Goal: Book appointment/travel/reservation

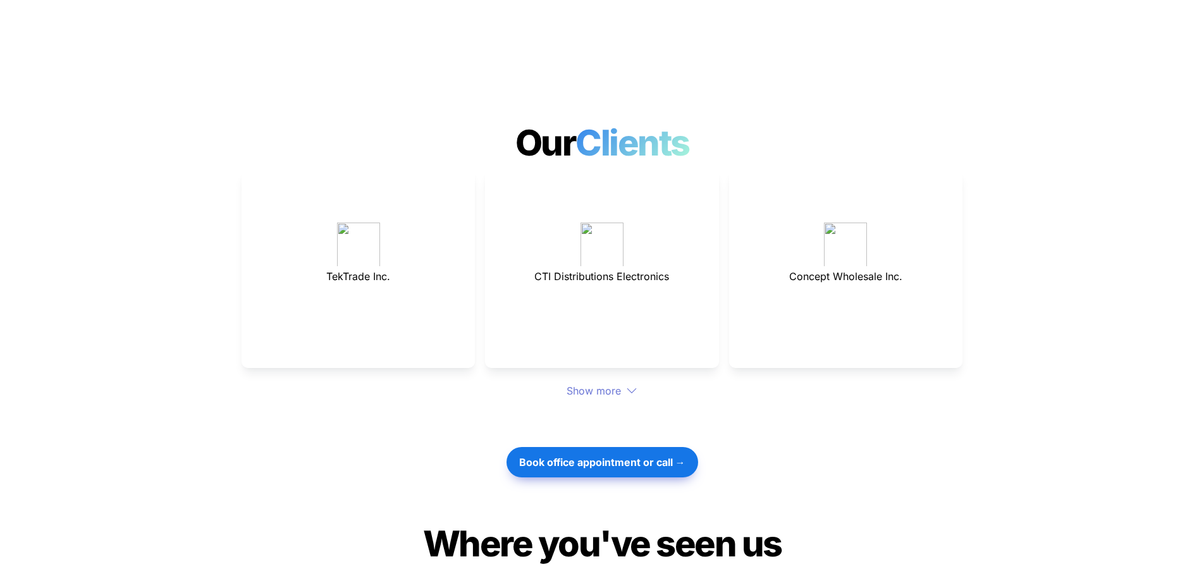
scroll to position [3478, 0]
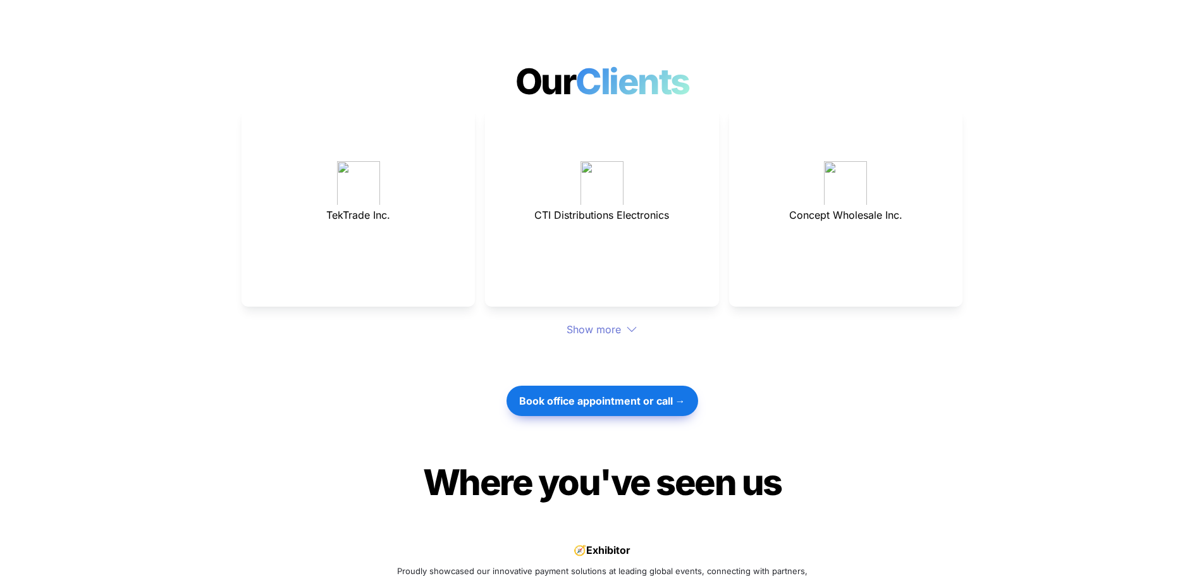
click at [604, 322] on div "Show more" at bounding box center [602, 329] width 721 height 15
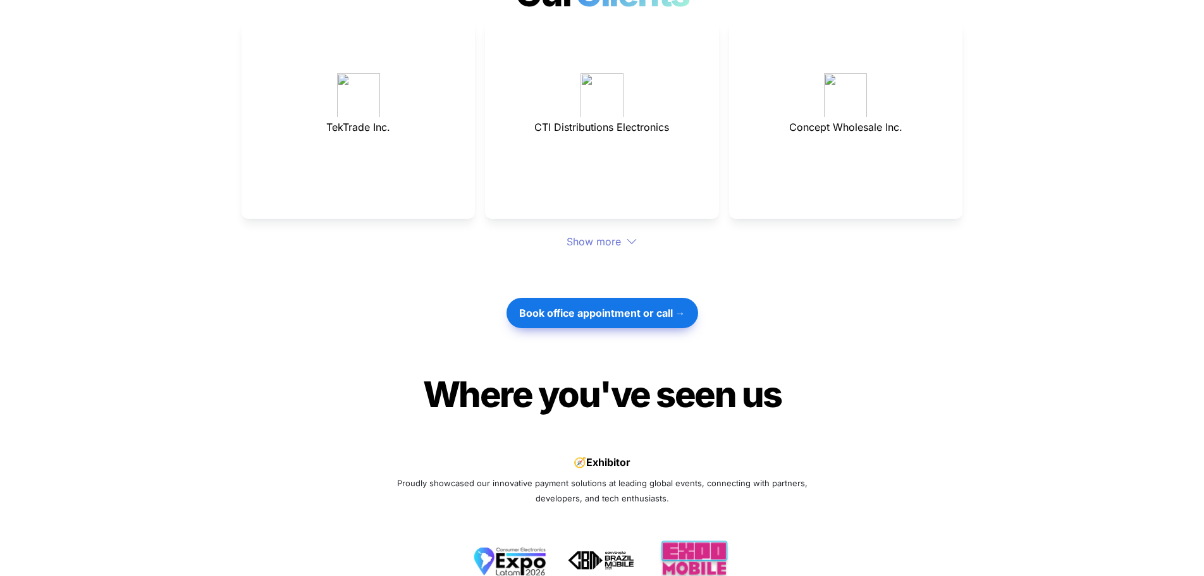
scroll to position [3604, 0]
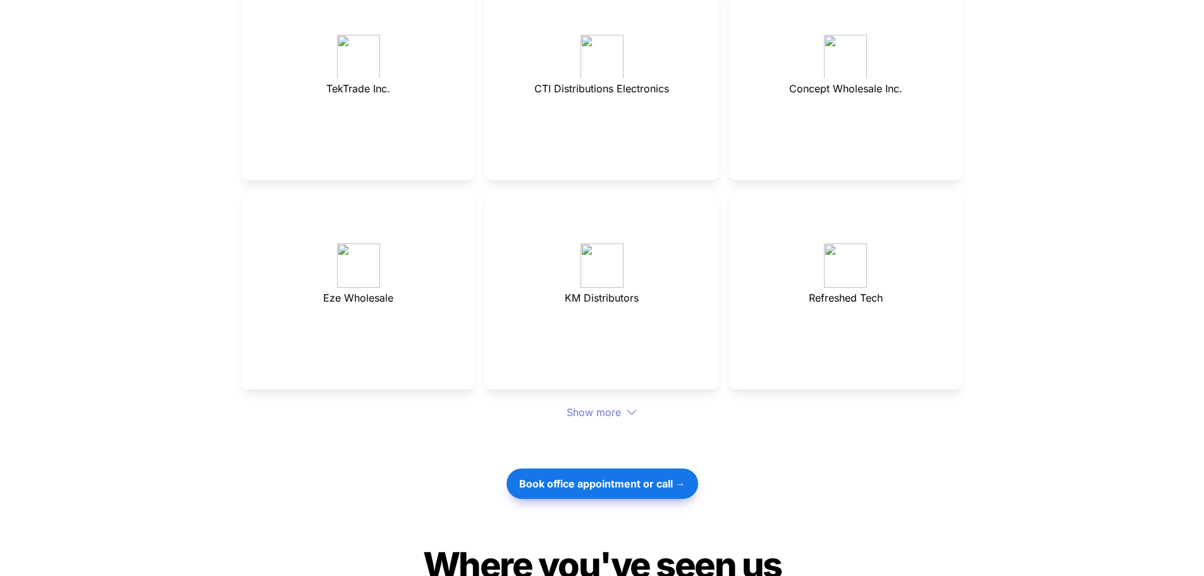
drag, startPoint x: 319, startPoint y: 436, endPoint x: 218, endPoint y: 427, distance: 100.9
click at [217, 462] on div "Book office appointment or call →" at bounding box center [602, 483] width 1204 height 43
click at [626, 477] on strong "Book office appointment or call →" at bounding box center [602, 483] width 166 height 13
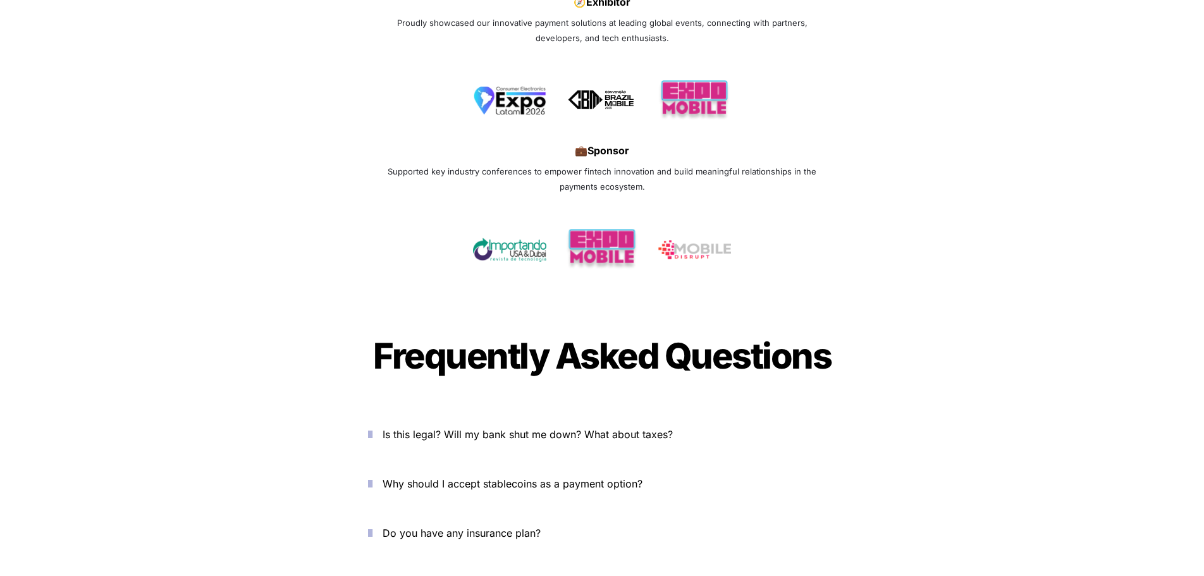
scroll to position [4237, 0]
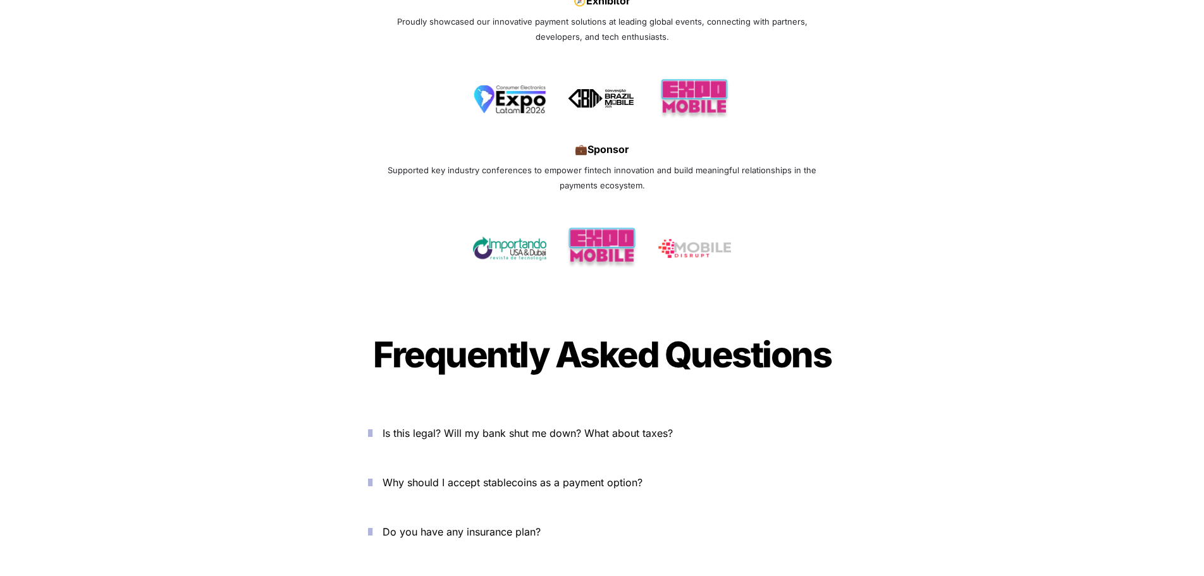
drag, startPoint x: 1035, startPoint y: 262, endPoint x: 931, endPoint y: 214, distance: 114.3
click at [931, 214] on div "Where you've seen us Where you've seen us Join 1000+ happy startups that use Ca…" at bounding box center [602, 104] width 1204 height 422
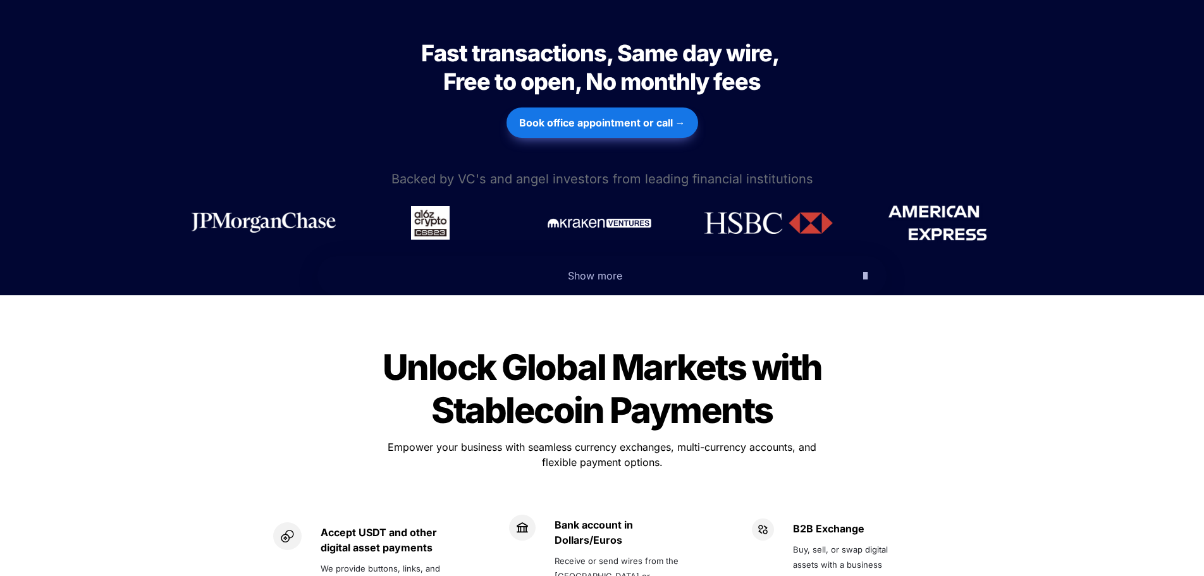
scroll to position [345, 0]
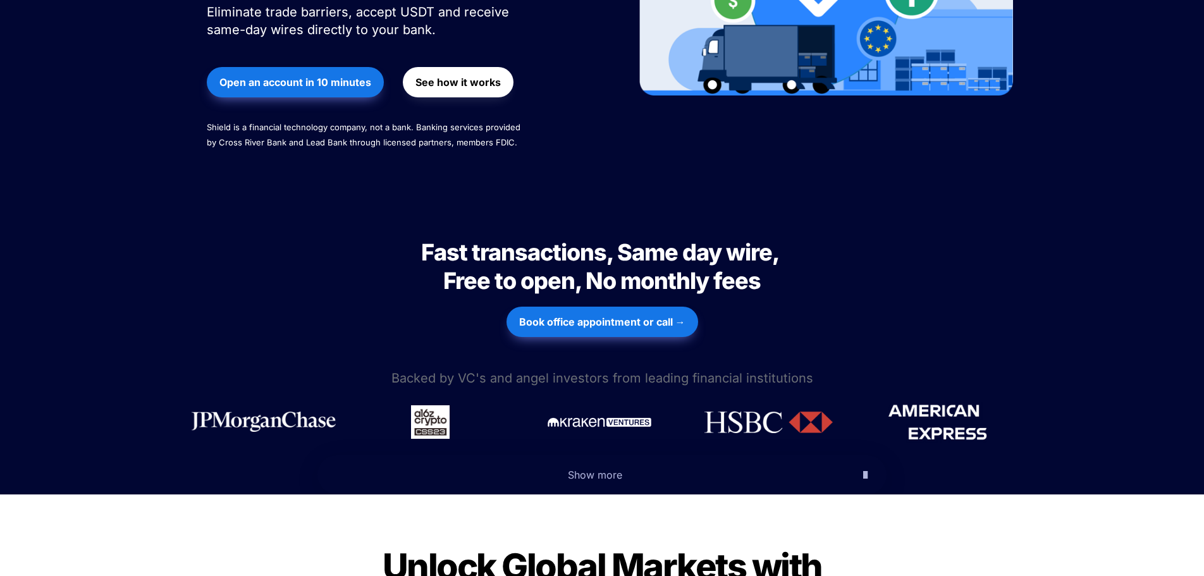
click at [601, 469] on span "Show more" at bounding box center [595, 475] width 54 height 13
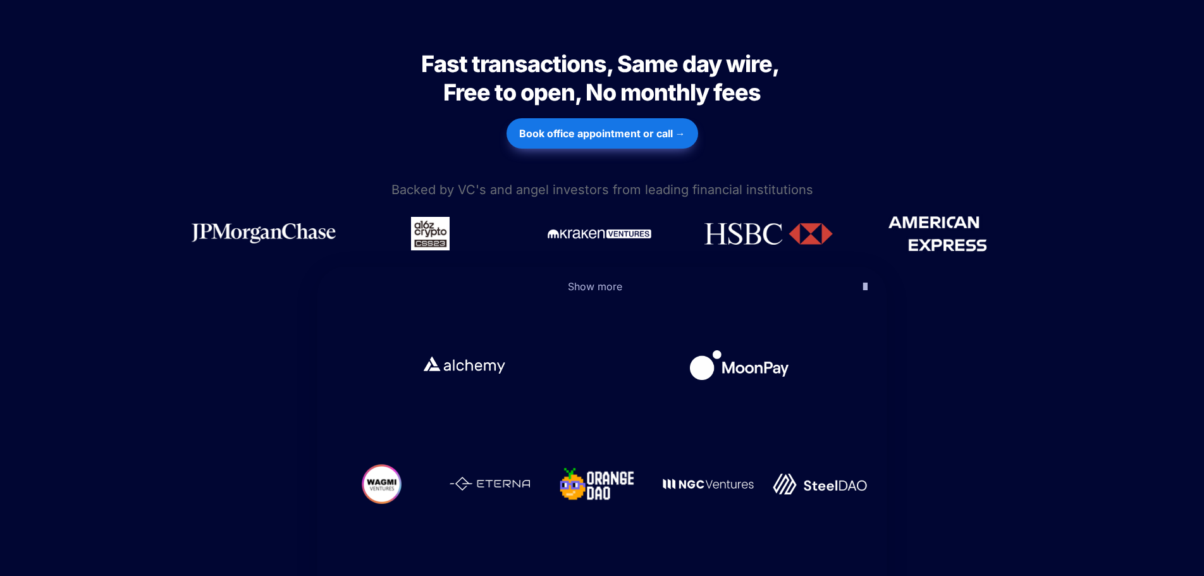
scroll to position [535, 0]
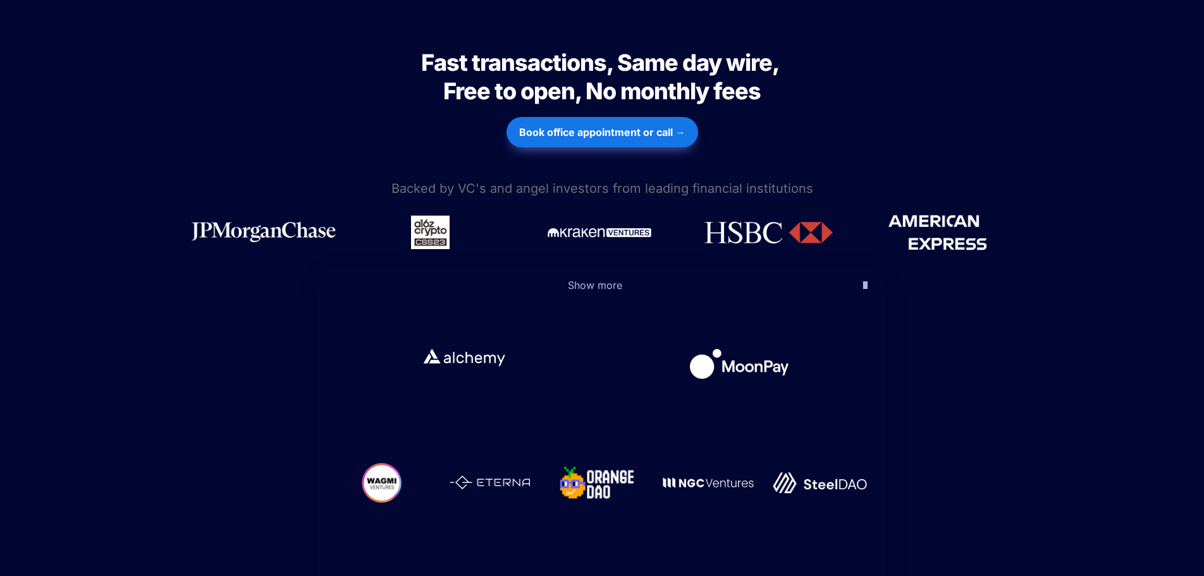
click at [465, 343] on img at bounding box center [464, 358] width 94 height 30
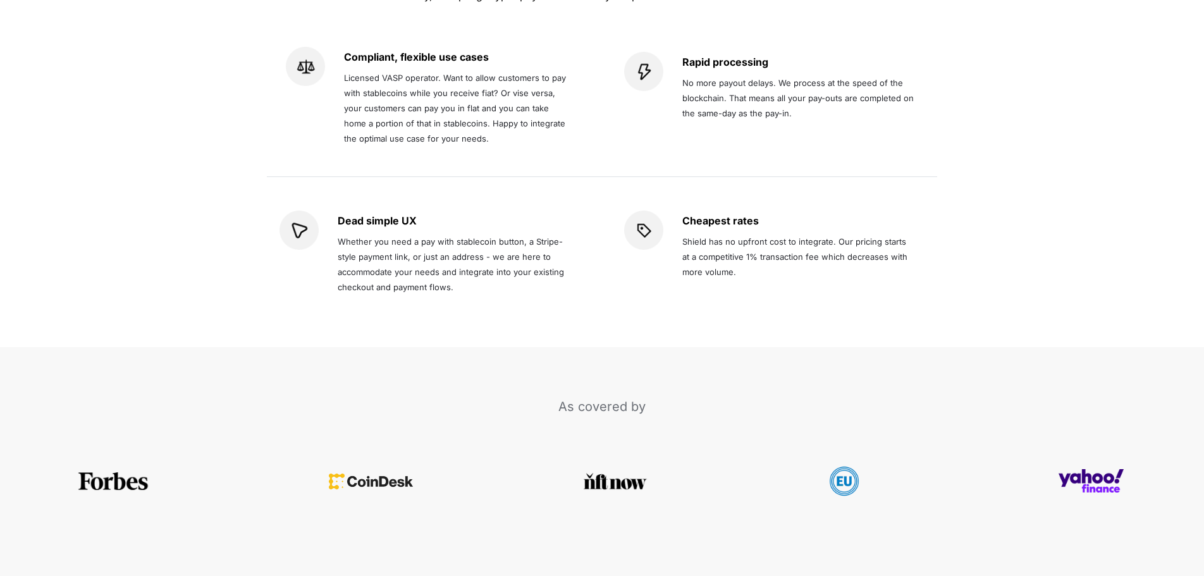
scroll to position [3001, 0]
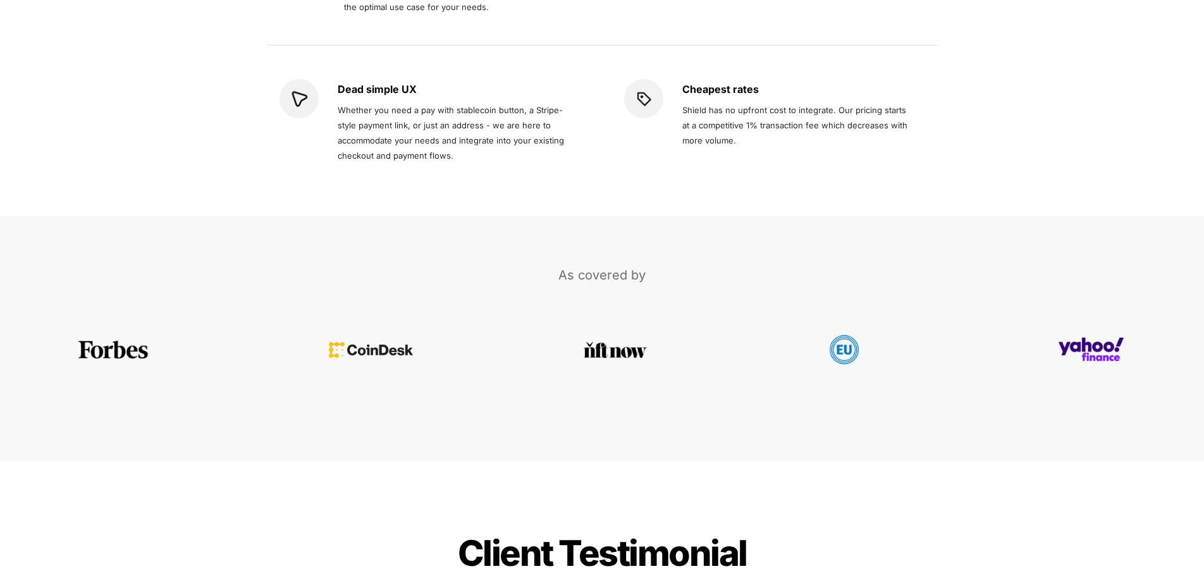
drag, startPoint x: 1054, startPoint y: 340, endPoint x: 989, endPoint y: 451, distance: 128.4
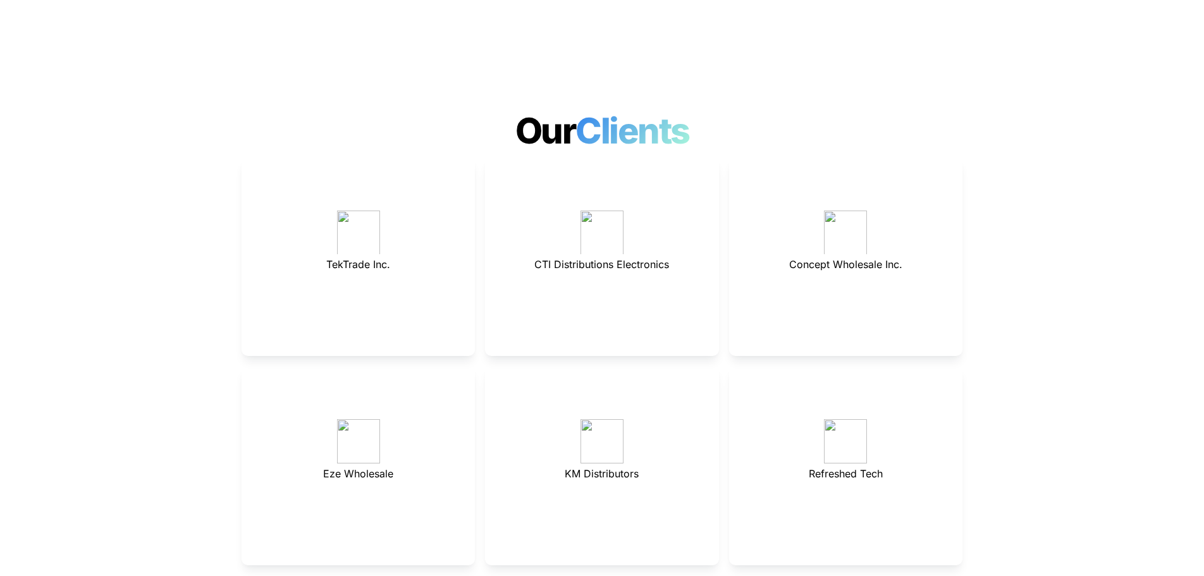
scroll to position [3823, 0]
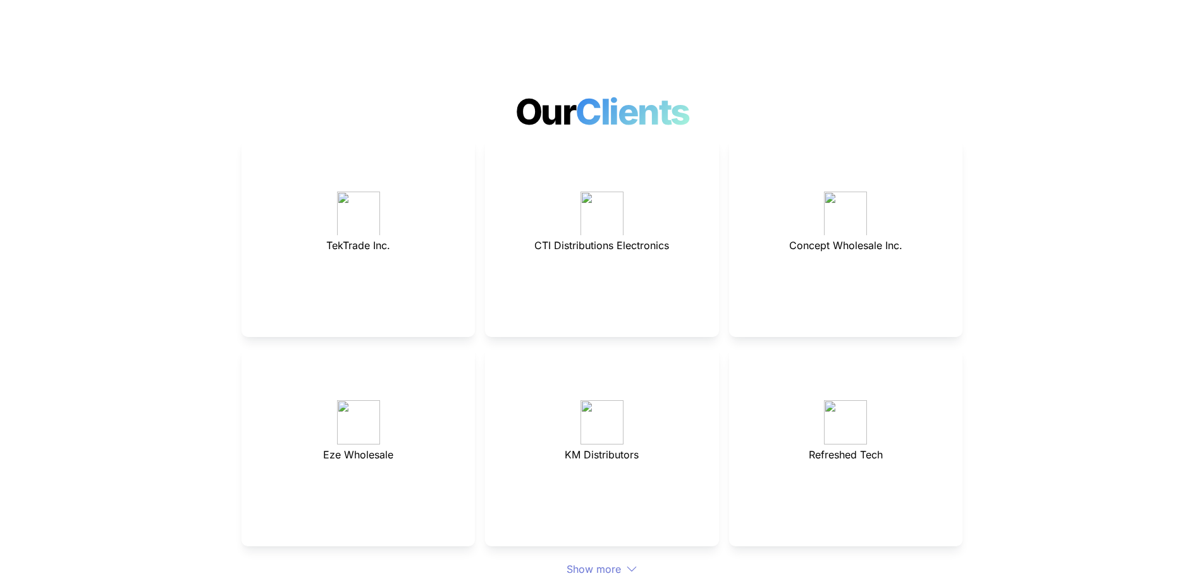
click at [605, 562] on div "Show more" at bounding box center [602, 569] width 721 height 15
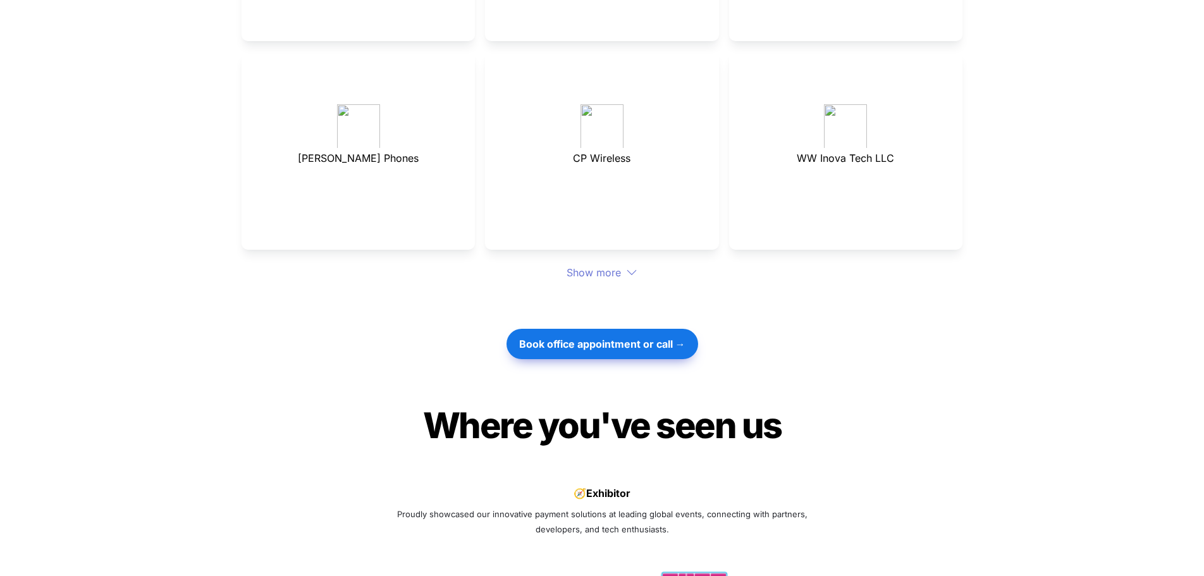
scroll to position [4329, 0]
click at [596, 264] on div "Show more" at bounding box center [602, 271] width 721 height 15
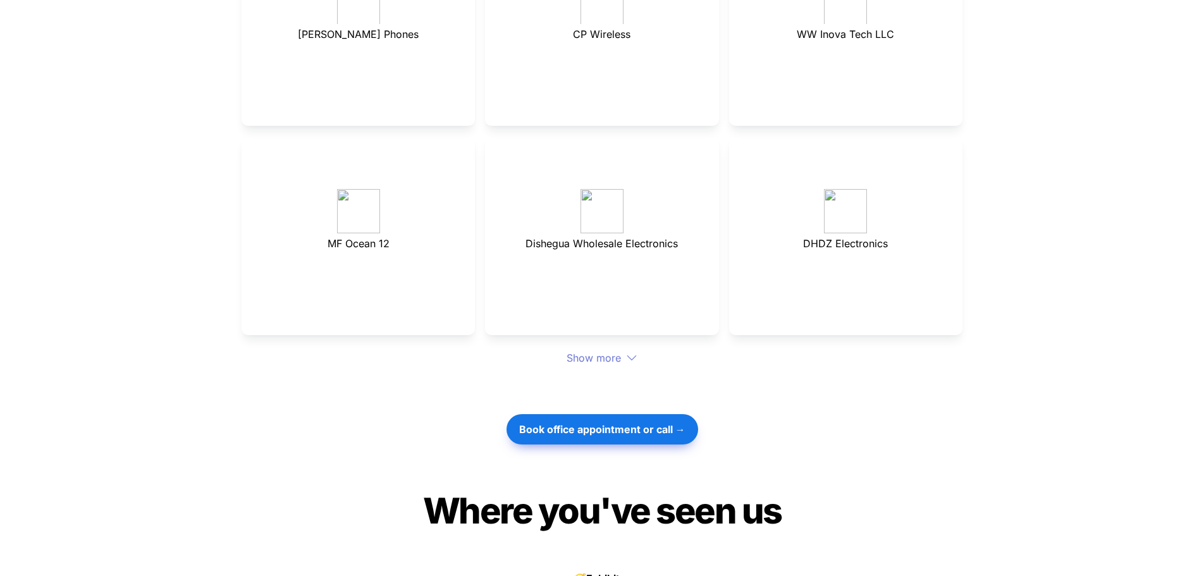
scroll to position [4455, 0]
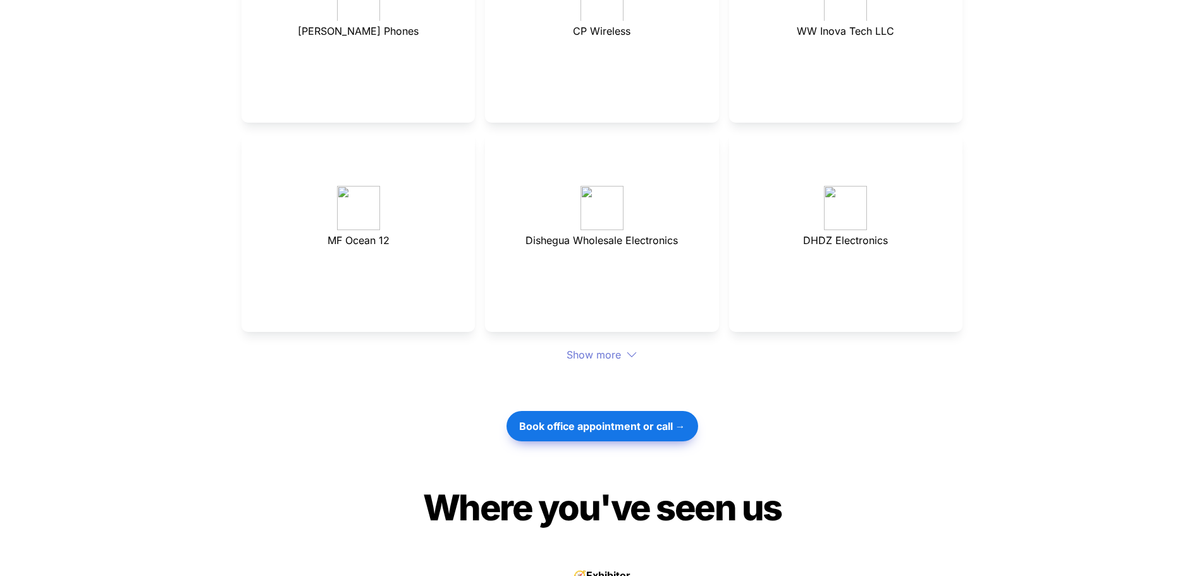
click at [613, 347] on div "Show more" at bounding box center [602, 354] width 721 height 15
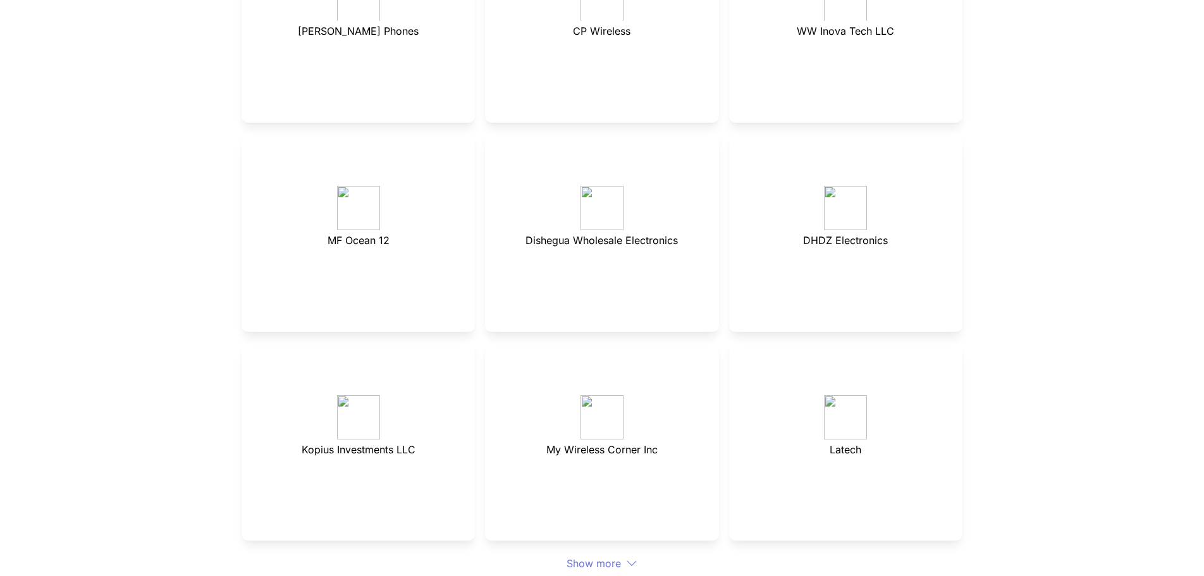
click at [630, 355] on p at bounding box center [602, 365] width 202 height 20
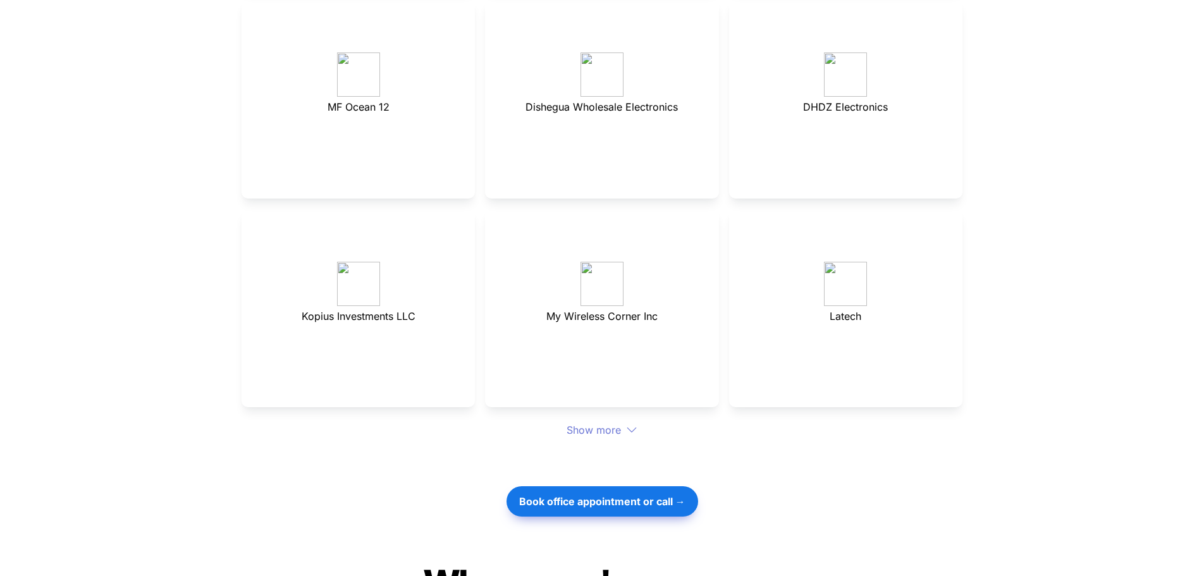
scroll to position [4645, 0]
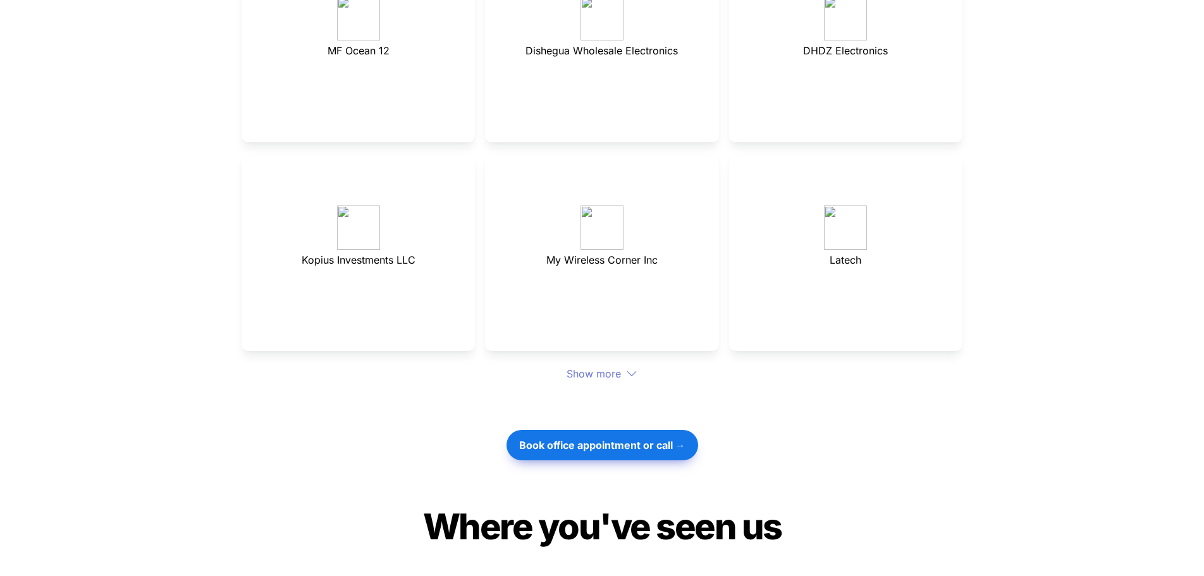
click at [596, 366] on div "Show more" at bounding box center [602, 373] width 721 height 15
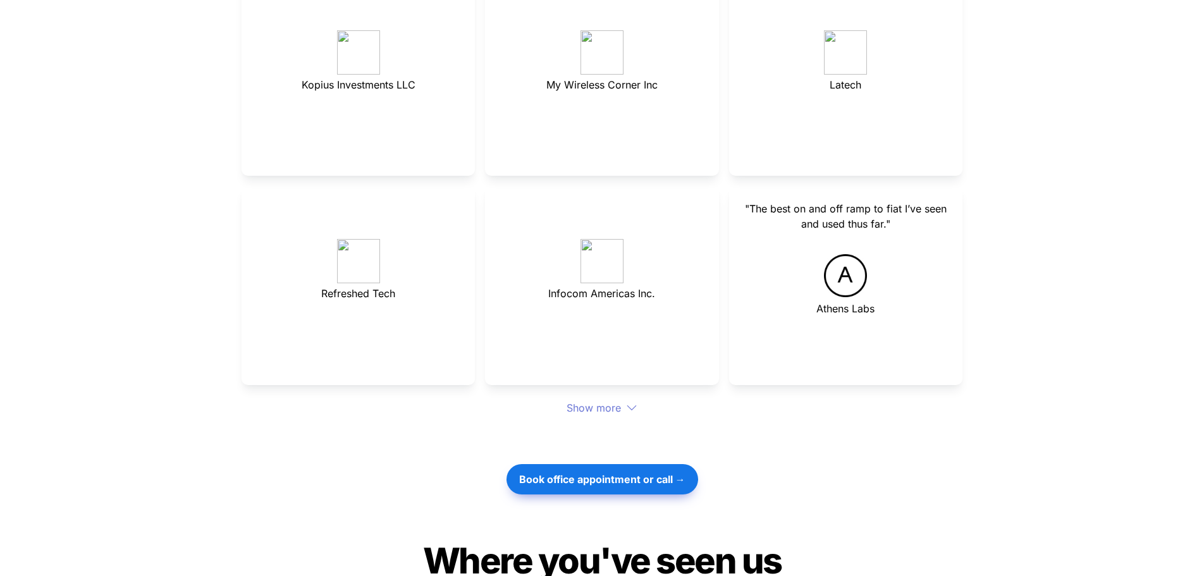
scroll to position [4835, 0]
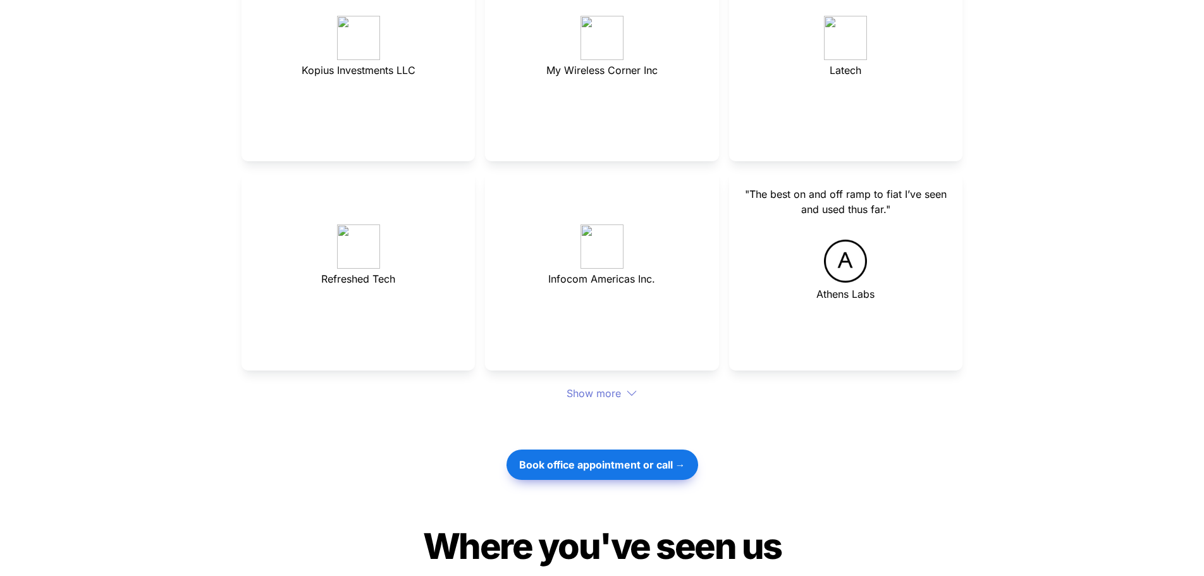
click at [610, 386] on div "Show more" at bounding box center [602, 393] width 721 height 15
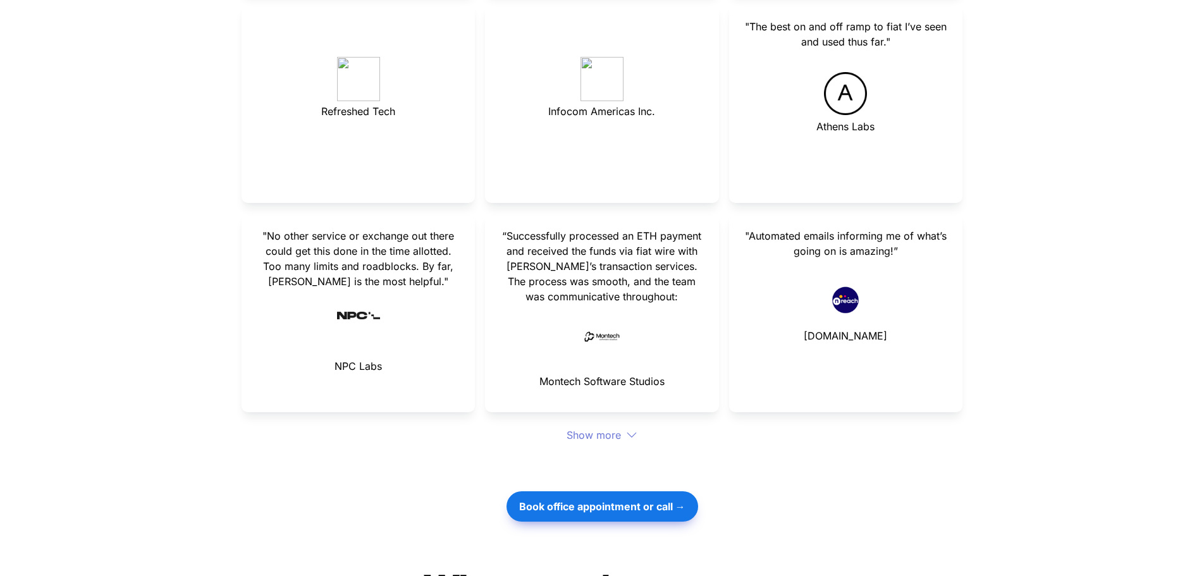
scroll to position [5277, 0]
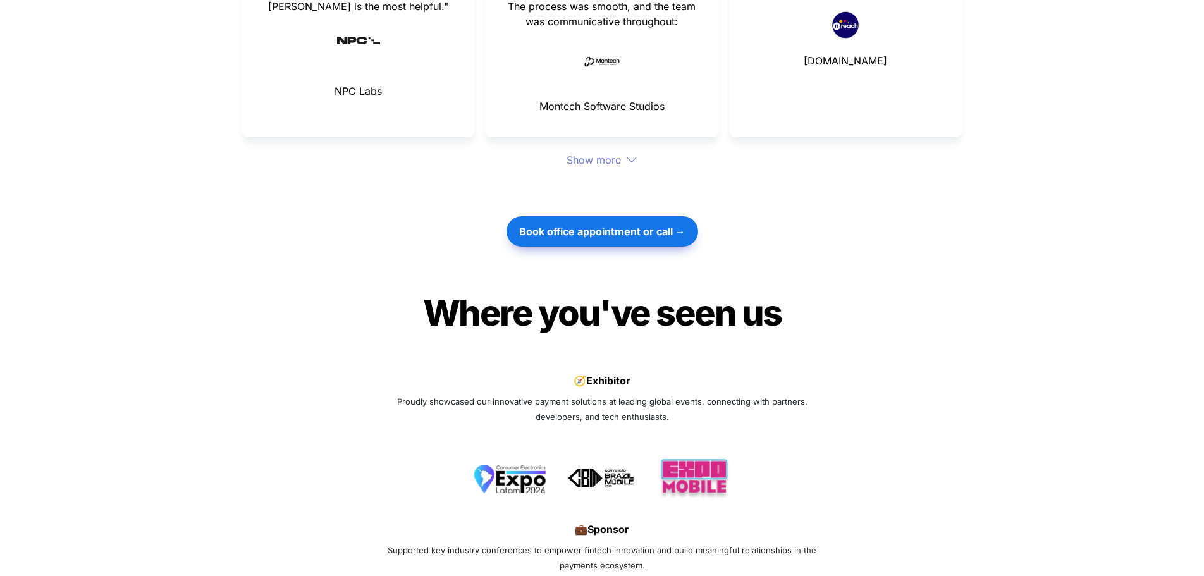
click at [604, 152] on div "Show more" at bounding box center [602, 159] width 721 height 15
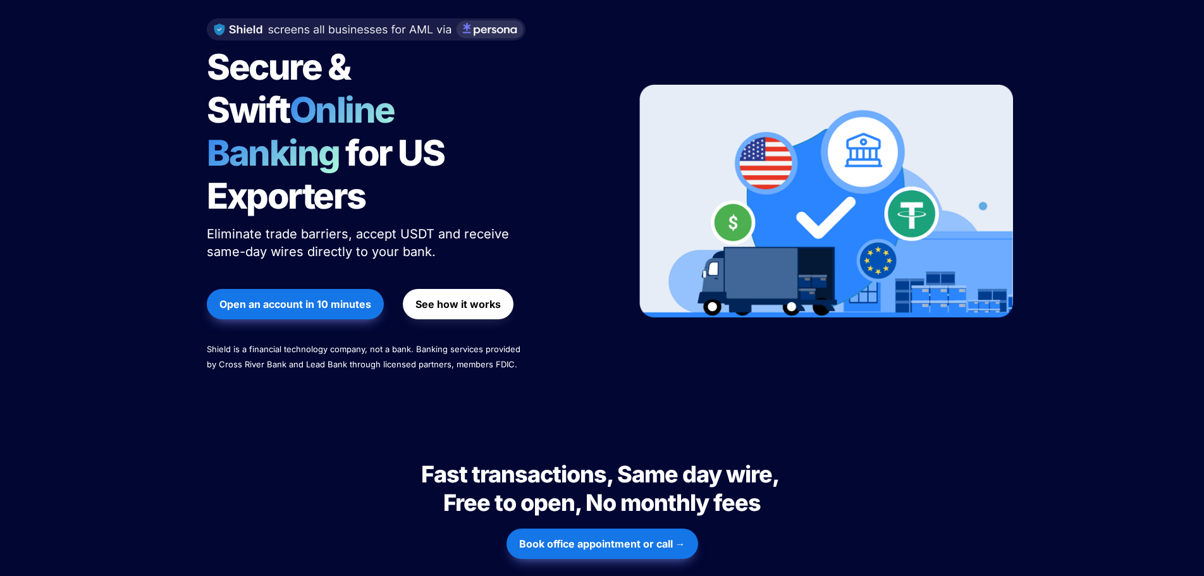
scroll to position [379, 0]
